Goal: Information Seeking & Learning: Find specific fact

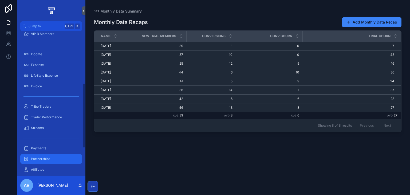
scroll to position [133, 0]
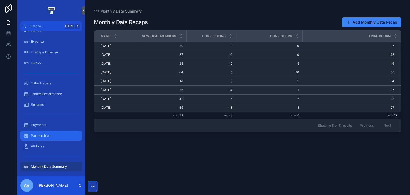
click at [49, 134] on span "Partnerships" at bounding box center [40, 135] width 19 height 4
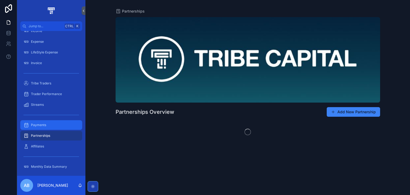
click at [52, 121] on div "Payments" at bounding box center [50, 125] width 55 height 9
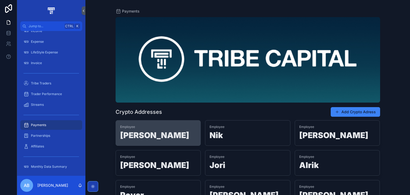
click at [163, 138] on h1 "[PERSON_NAME]" at bounding box center [158, 136] width 76 height 10
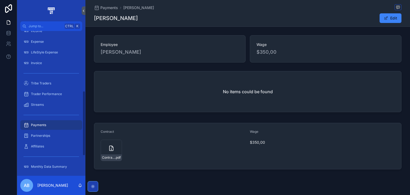
click at [104, 9] on span "Payments" at bounding box center [109, 7] width 18 height 5
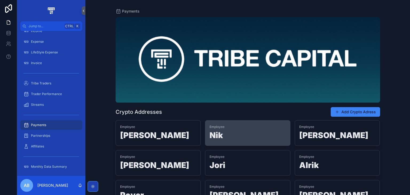
click at [226, 136] on h1 "Nik" at bounding box center [247, 136] width 76 height 10
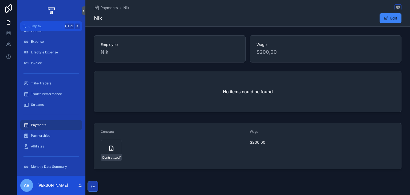
click at [108, 3] on div "Payments Nik Nik Edit" at bounding box center [247, 13] width 307 height 26
click at [106, 8] on span "Payments" at bounding box center [109, 7] width 18 height 5
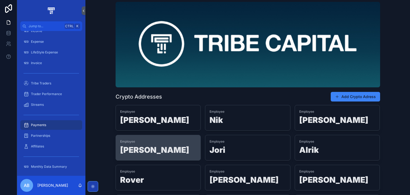
scroll to position [27, 0]
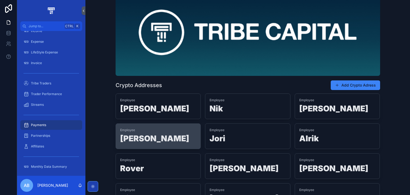
click at [154, 141] on h1 "[PERSON_NAME]" at bounding box center [158, 139] width 76 height 10
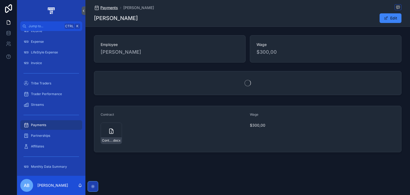
click at [112, 6] on span "Payments" at bounding box center [109, 7] width 18 height 5
